Goal: Task Accomplishment & Management: Manage account settings

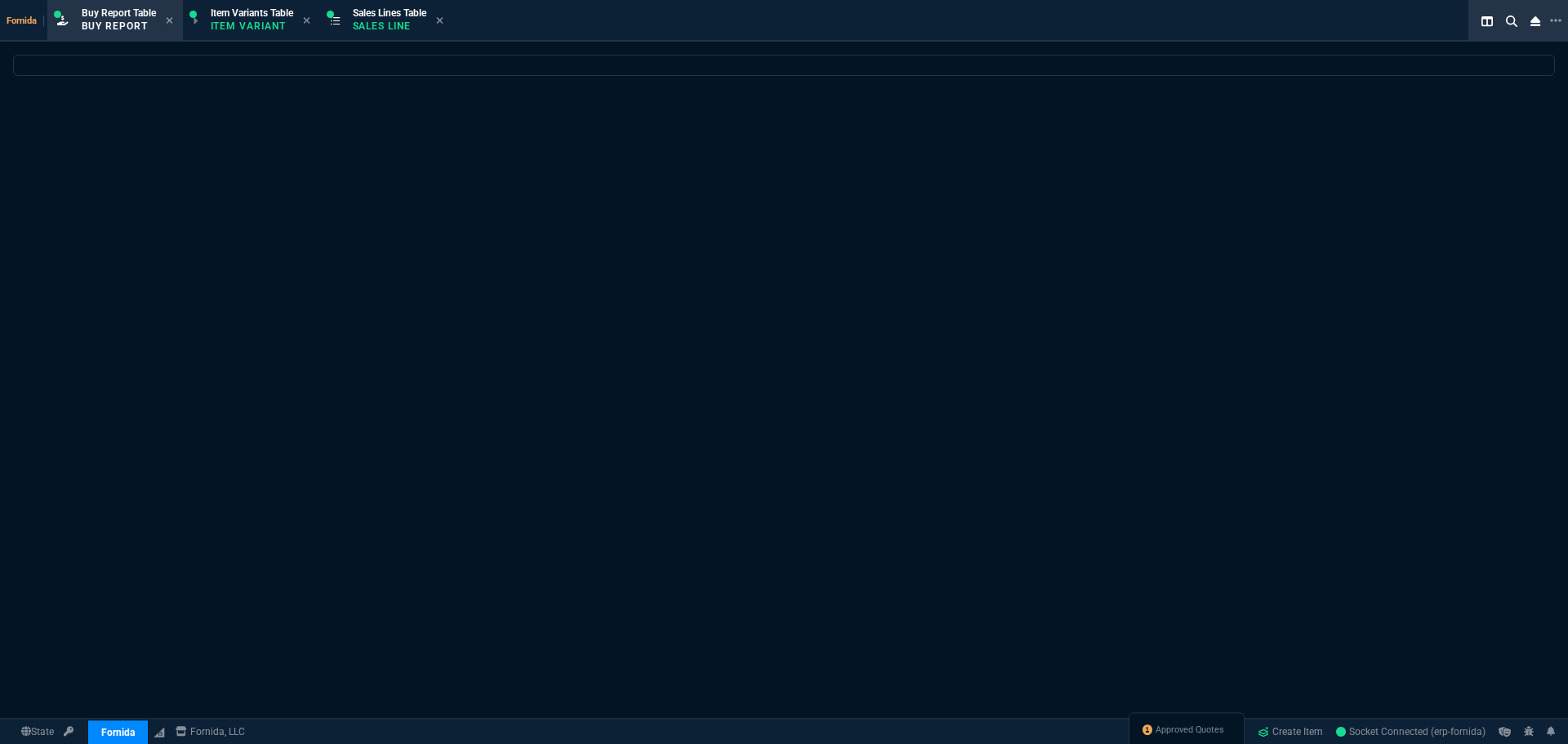
select select "1: BROV"
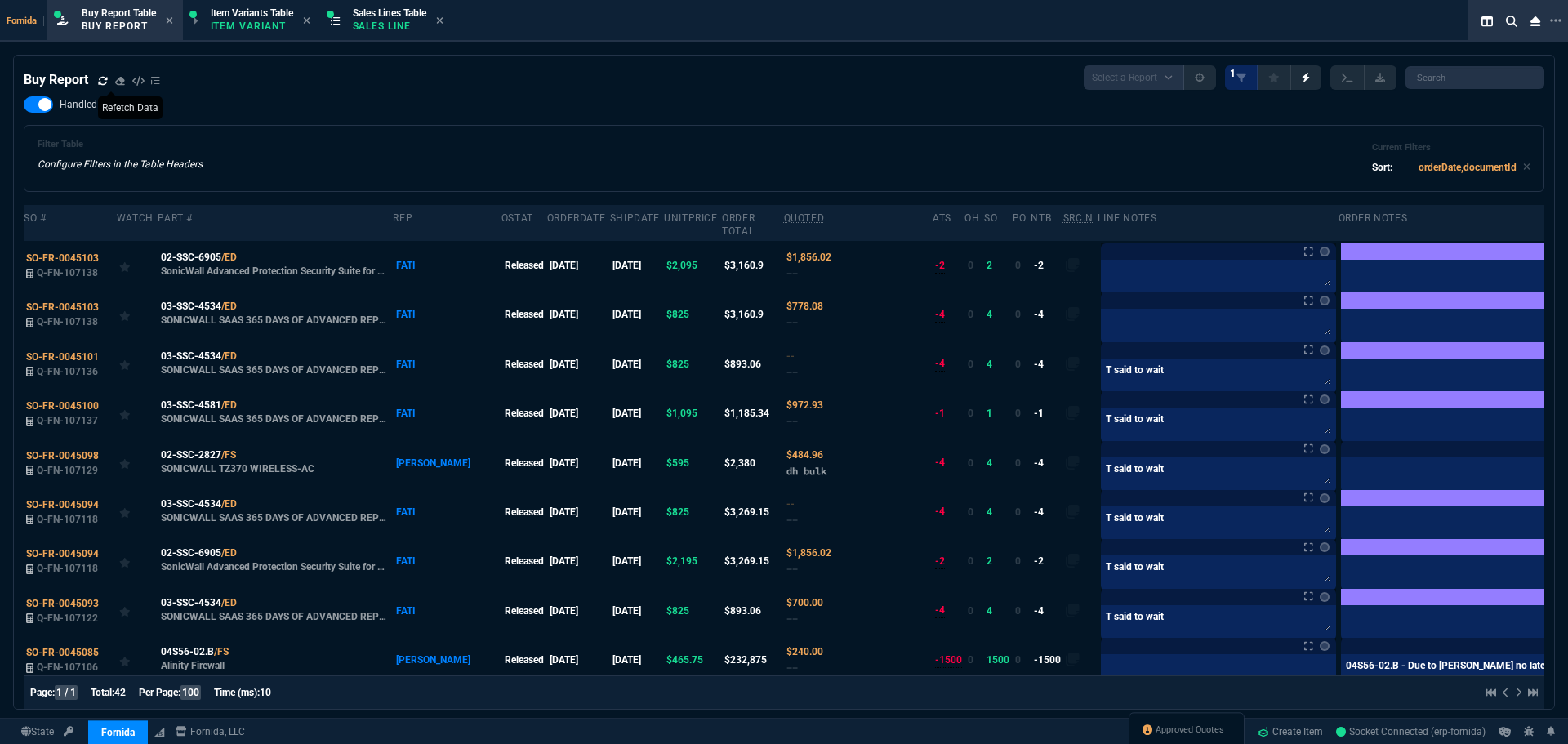
click at [104, 88] on span at bounding box center [103, 80] width 10 height 14
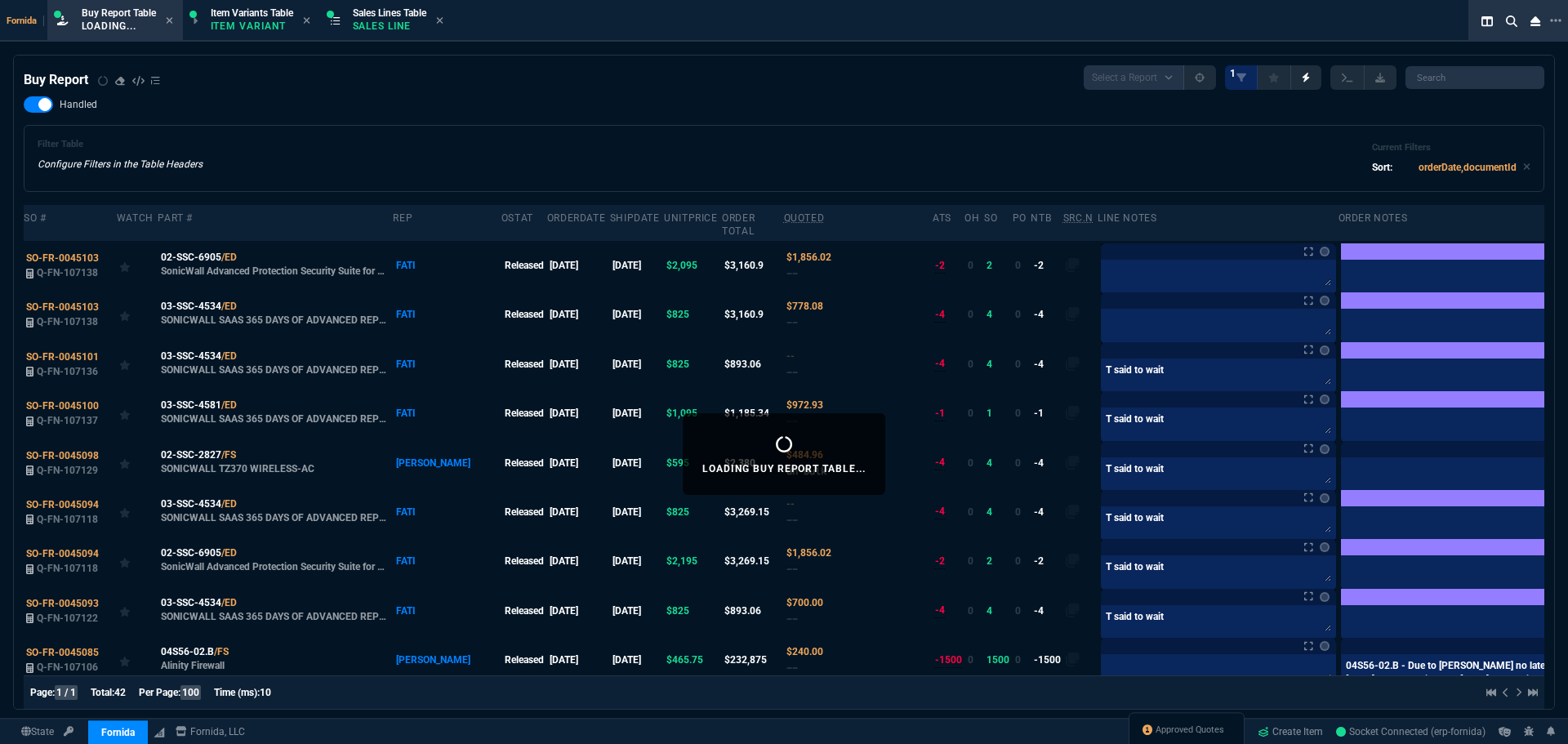
click at [105, 84] on nx-icon at bounding box center [103, 81] width 10 height 12
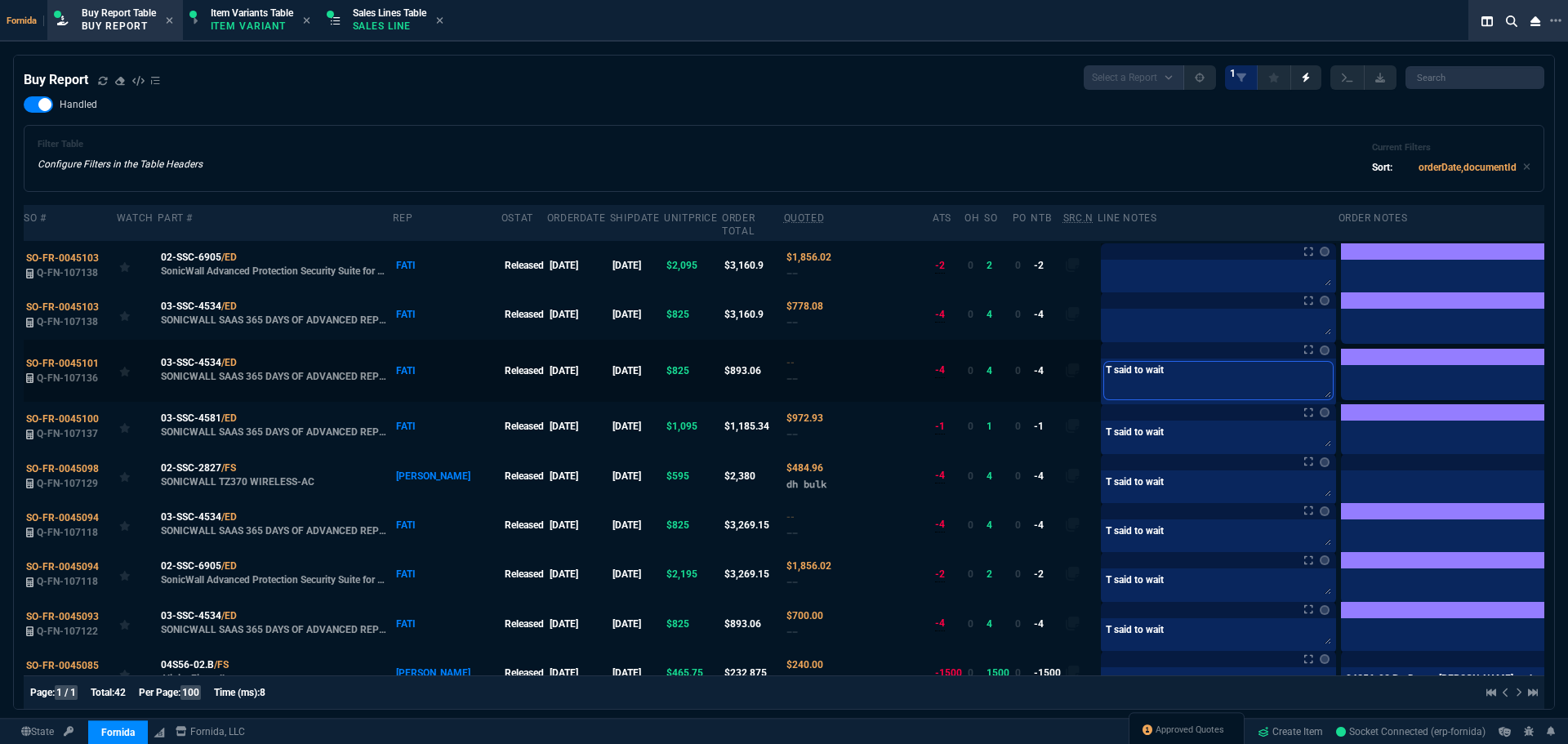
click at [1104, 385] on textarea "T said to wait" at bounding box center [1218, 380] width 229 height 37
click at [1101, 345] on div "Notes Notes T said to wait Last updated by [PERSON_NAME][EMAIL_ADDRESS][DOMAIN_…" at bounding box center [1218, 350] width 235 height 16
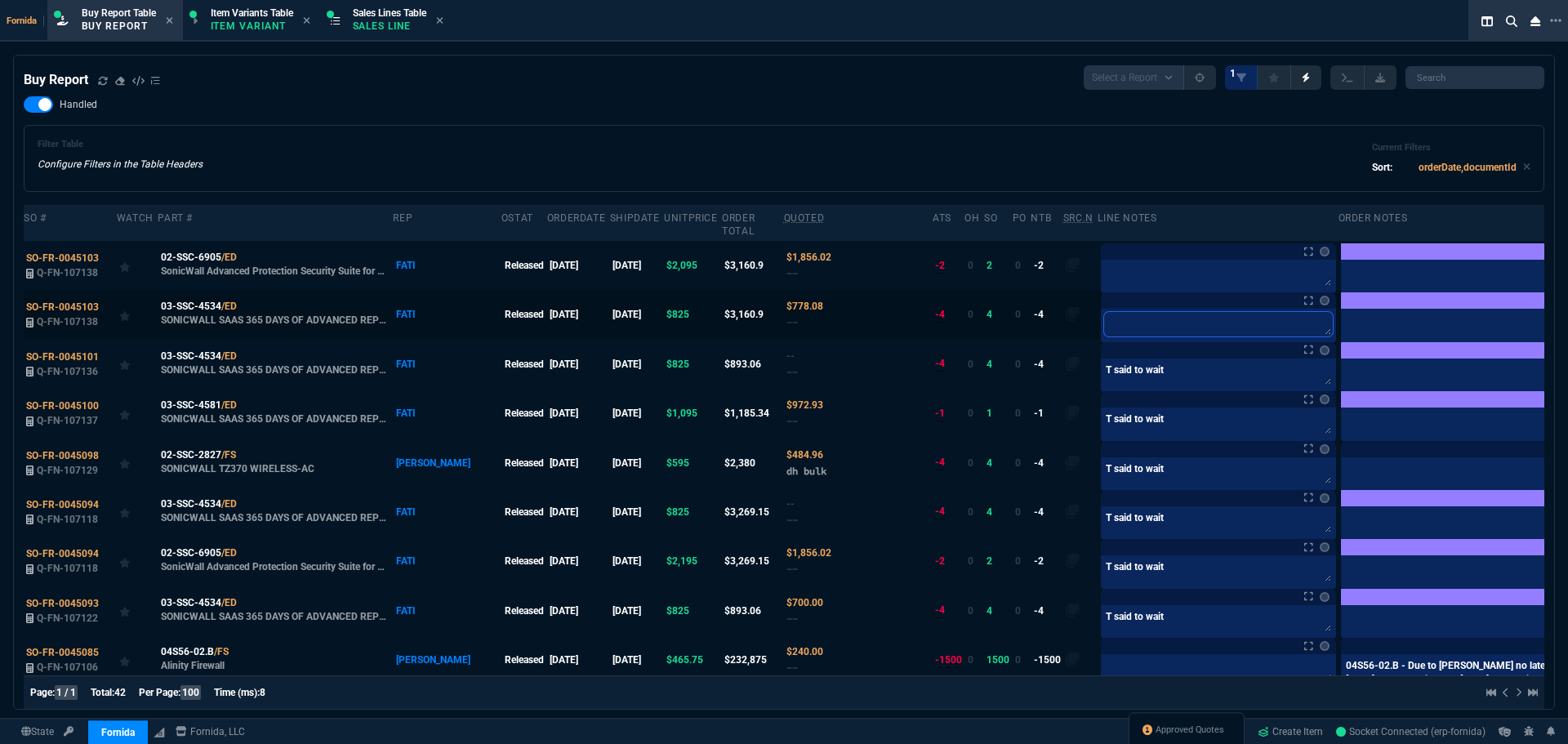
click at [1104, 321] on textarea at bounding box center [1218, 323] width 229 height 24
paste textarea "T said to wait"
type textarea "T said to wait"
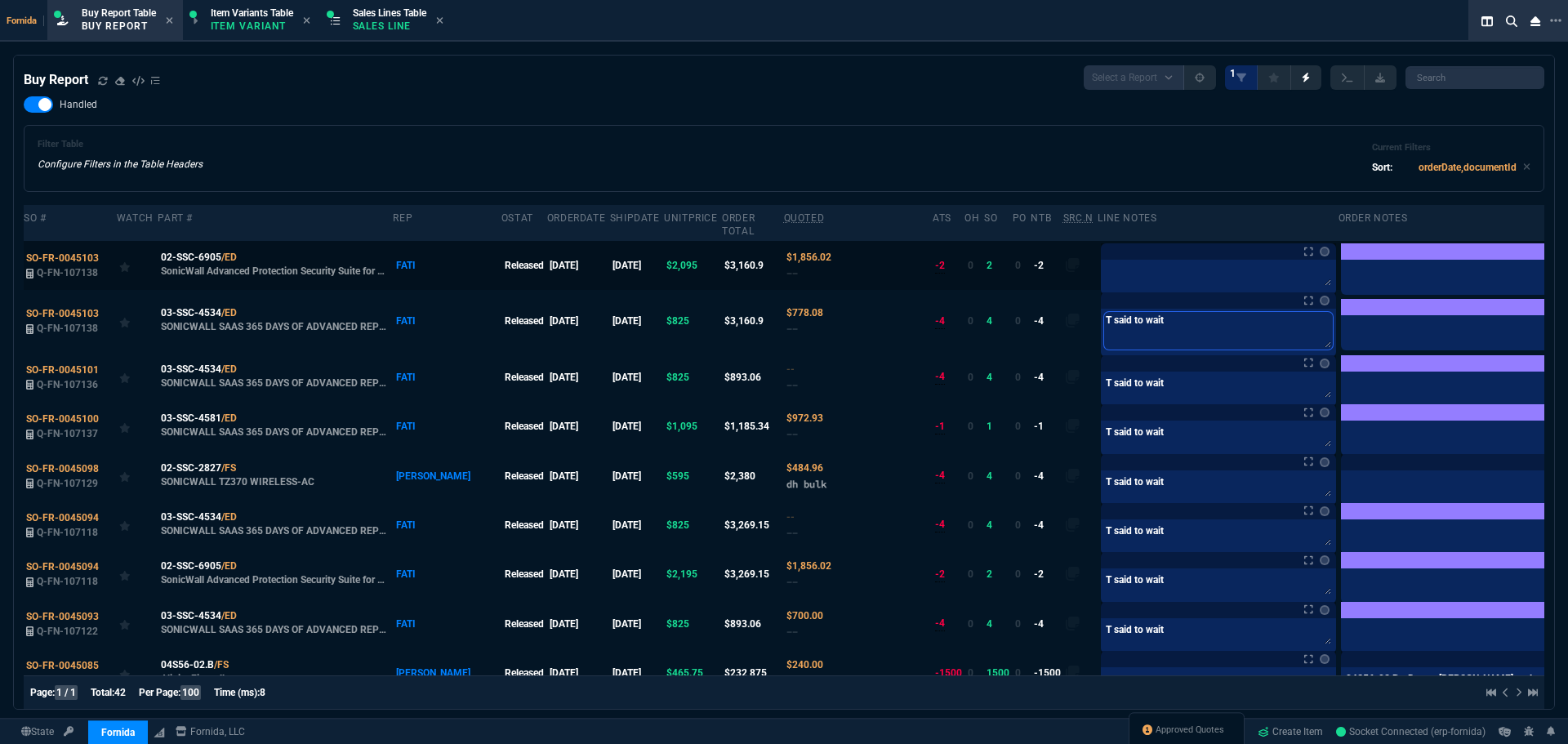
type textarea "T said to wait"
click at [1104, 274] on textarea at bounding box center [1218, 274] width 229 height 24
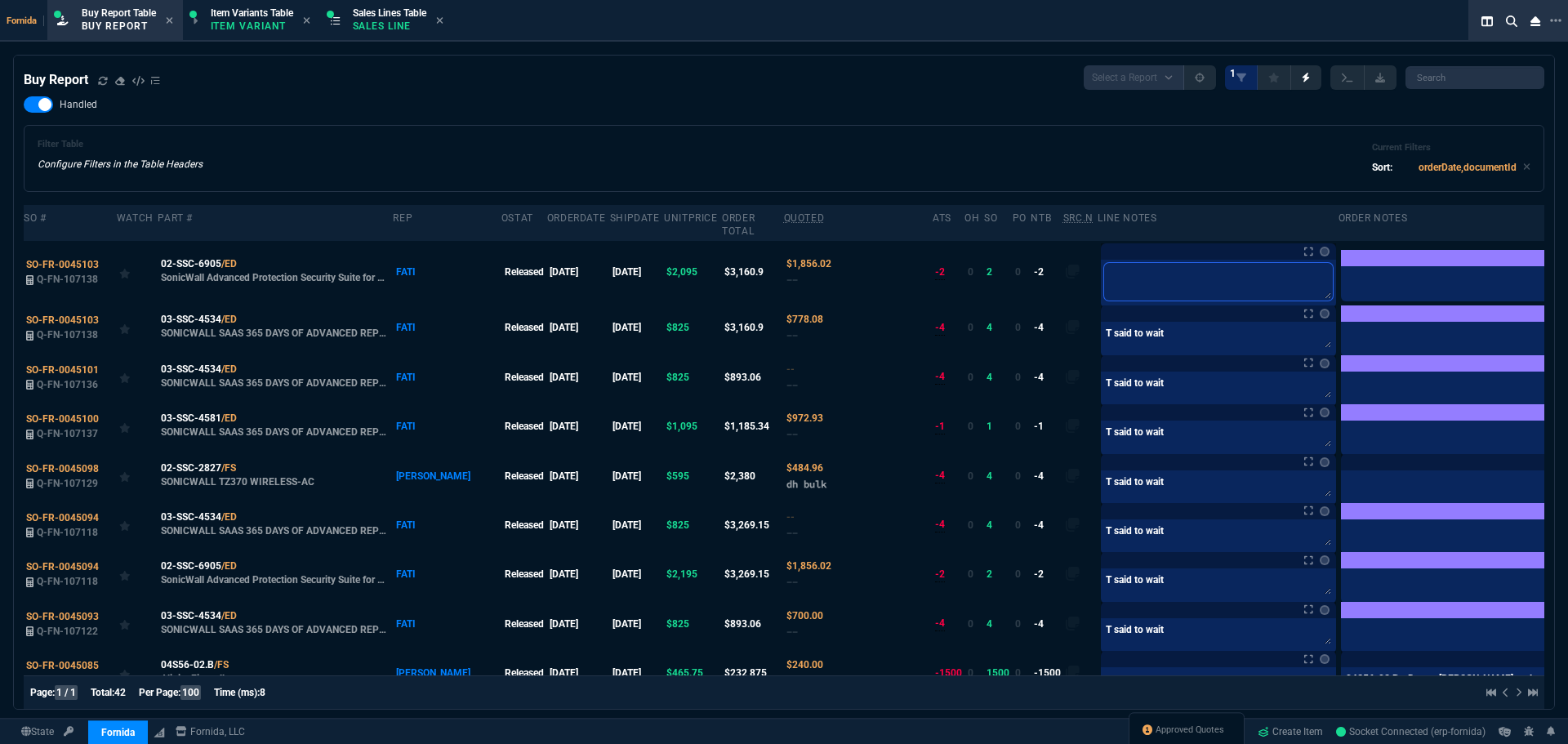
paste textarea "T said to wait"
type textarea "T said to wait"
click at [983, 122] on div "Handled Filter Table Configure Filters in the Table Headers Current Filters Sor…" at bounding box center [784, 144] width 1521 height 95
